Goal: Task Accomplishment & Management: Use online tool/utility

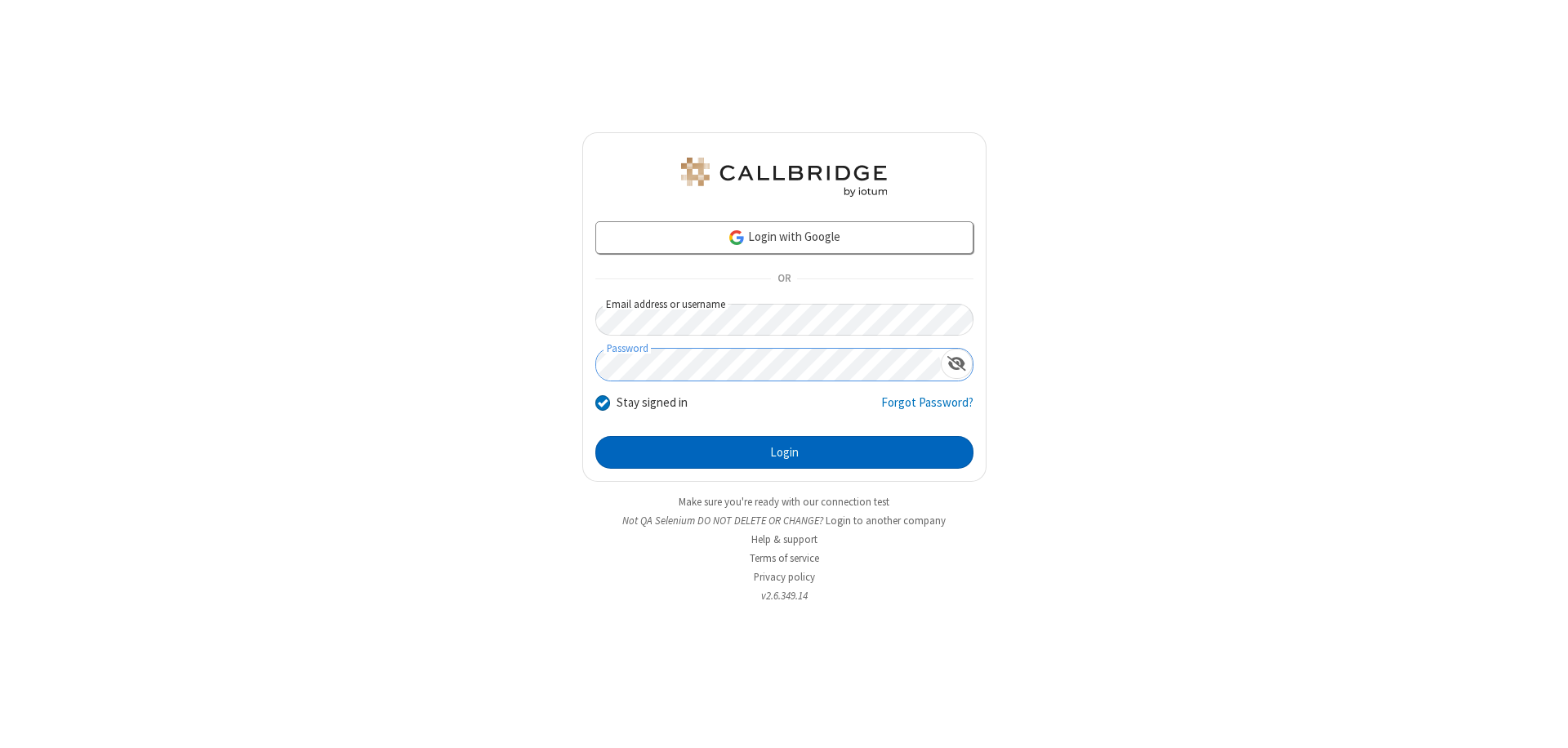
click at [784, 452] on button "Login" at bounding box center [784, 452] width 378 height 33
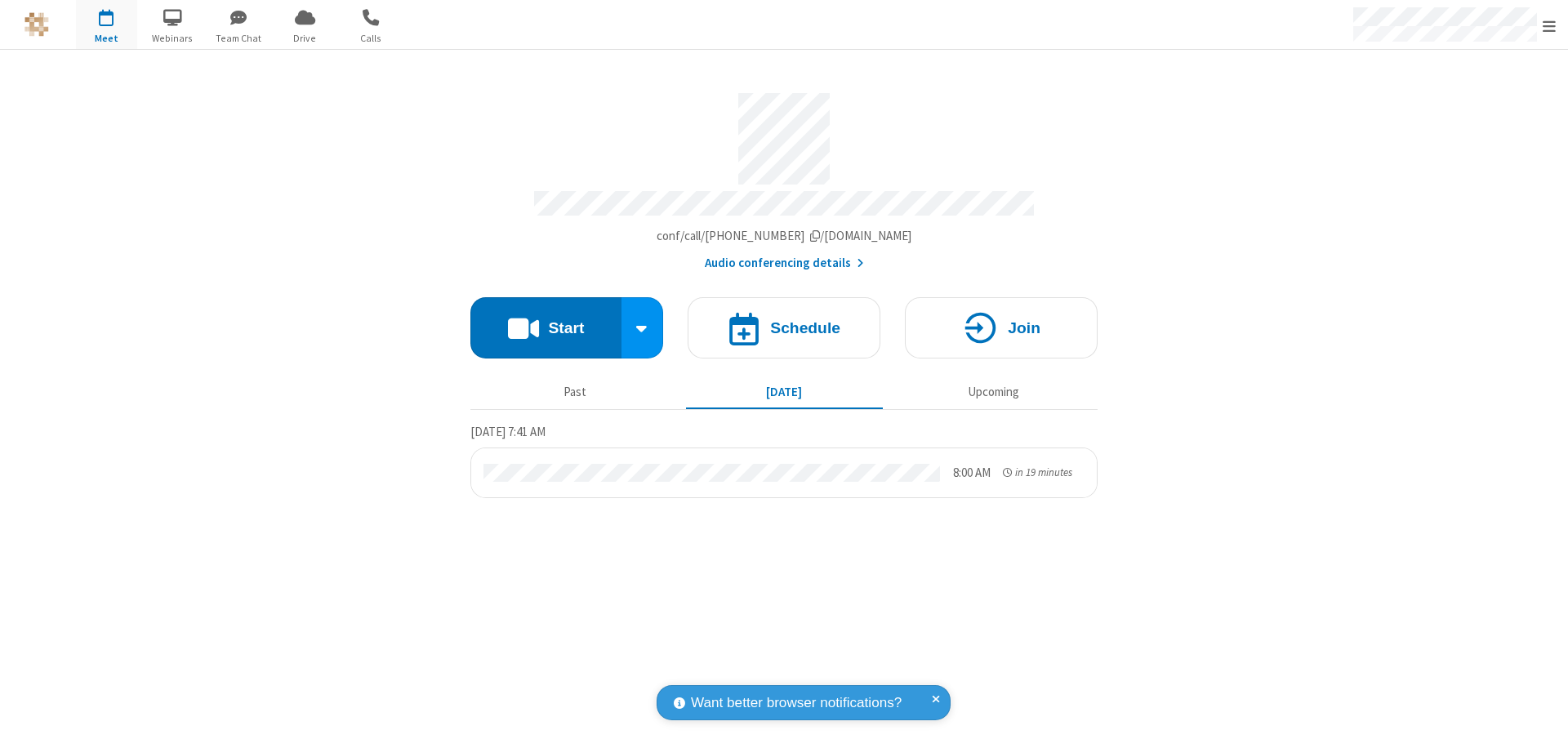
click at [1549, 25] on span "Open menu" at bounding box center [1549, 26] width 13 height 16
click at [305, 37] on span "Drive" at bounding box center [305, 38] width 62 height 15
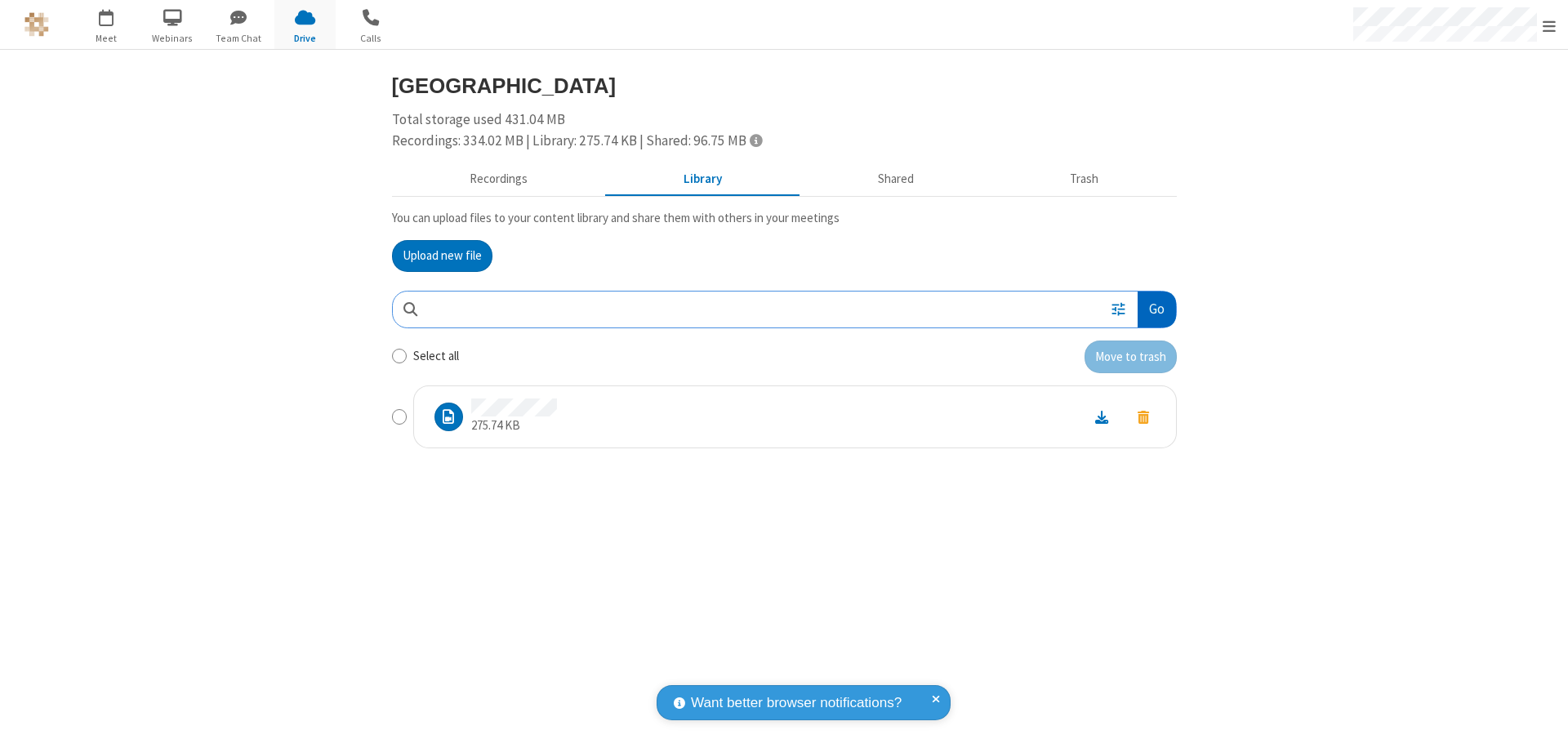
click at [1155, 308] on button "Go" at bounding box center [1155, 309] width 37 height 37
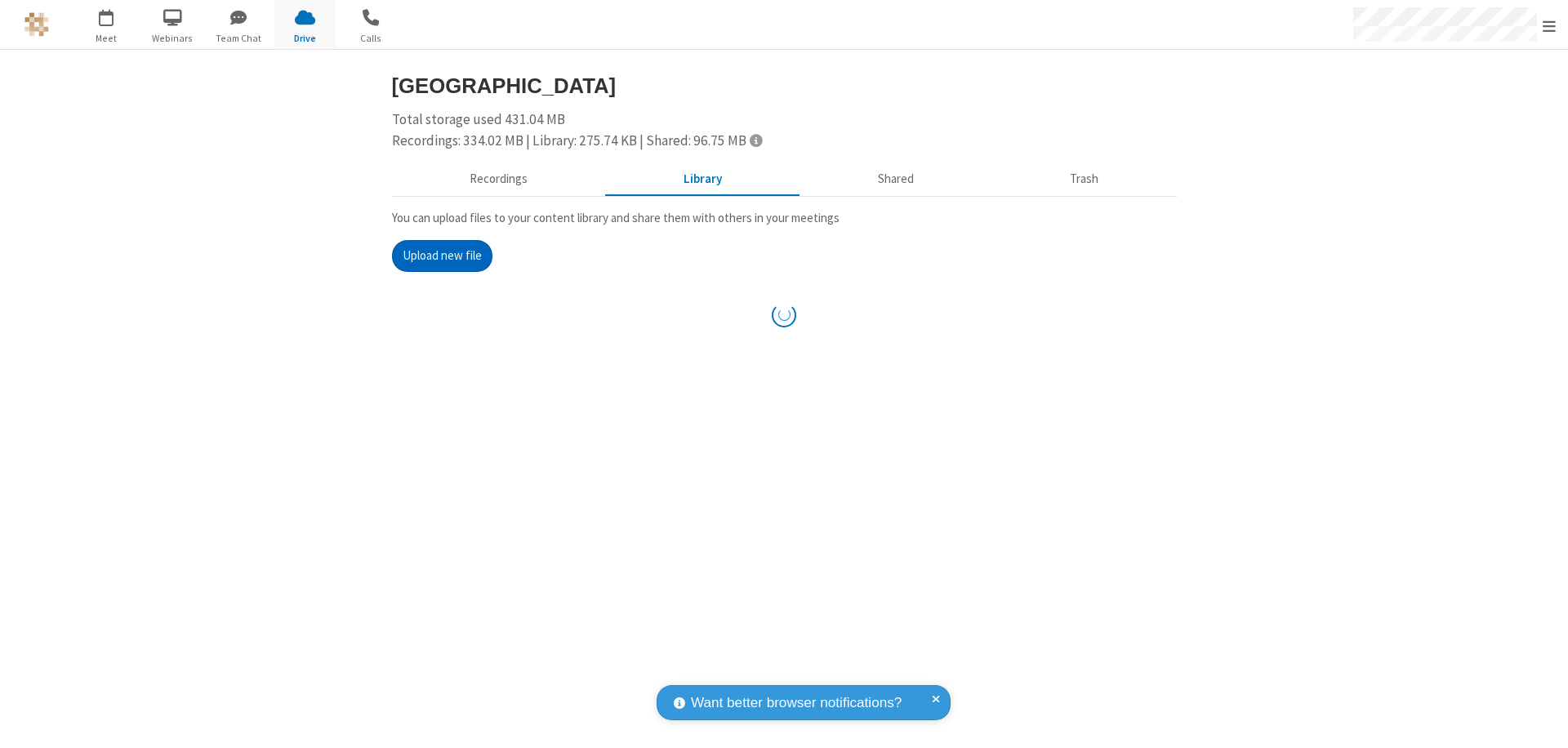
click at [442, 256] on button "Upload new file" at bounding box center [442, 257] width 101 height 33
